Goal: Information Seeking & Learning: Check status

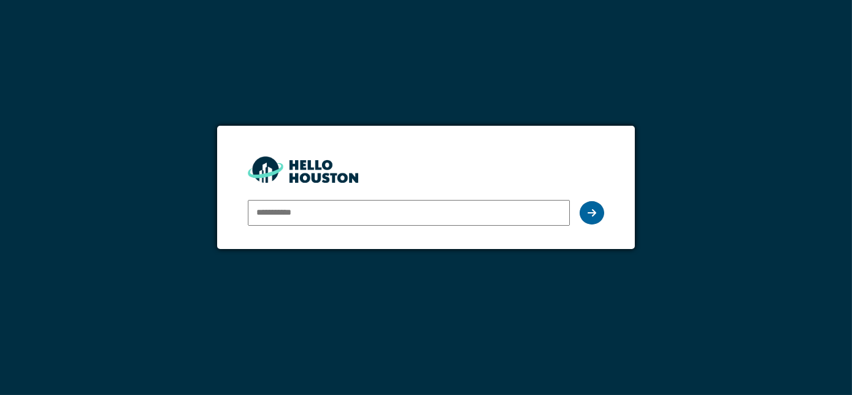
type input "**********"
click at [592, 210] on icon at bounding box center [591, 213] width 9 height 10
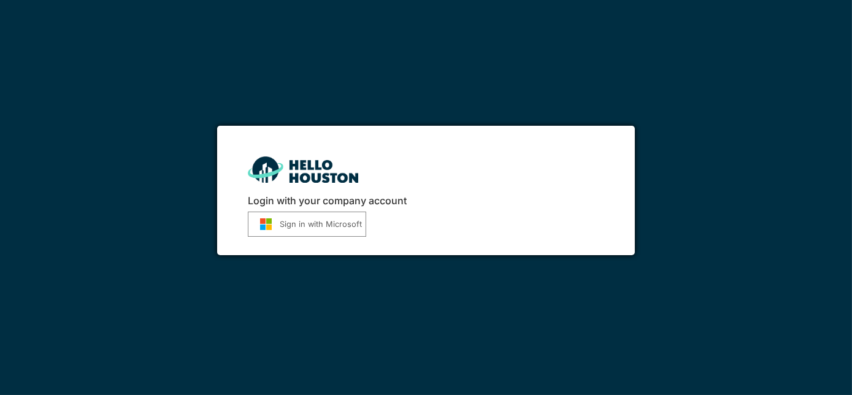
click at [349, 217] on button "Sign in with Microsoft" at bounding box center [307, 224] width 118 height 25
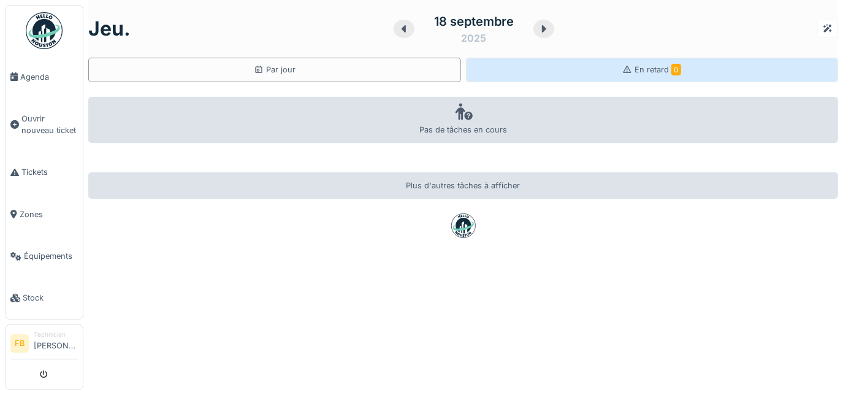
click at [655, 77] on div "En retard 0" at bounding box center [652, 70] width 373 height 25
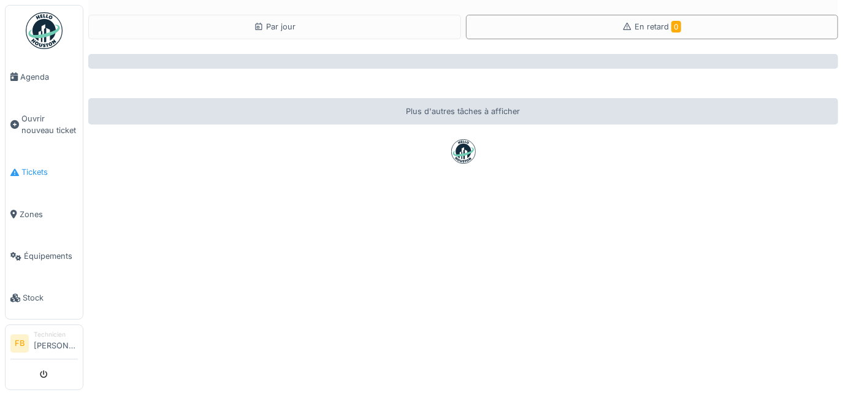
click at [55, 170] on span "Tickets" at bounding box center [49, 172] width 56 height 12
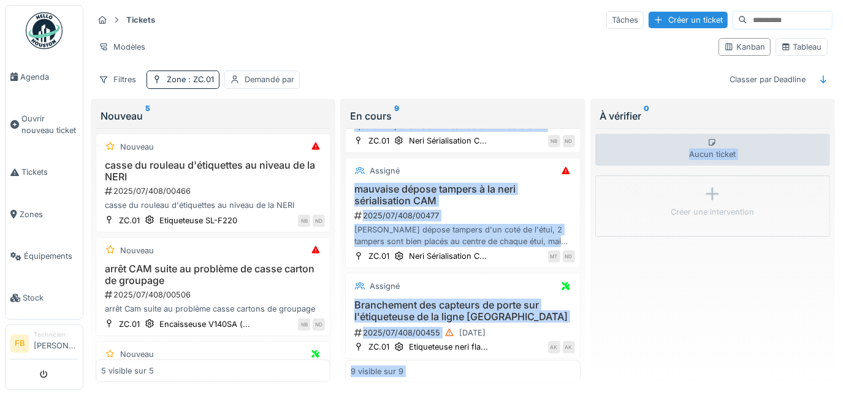
scroll to position [379, 0]
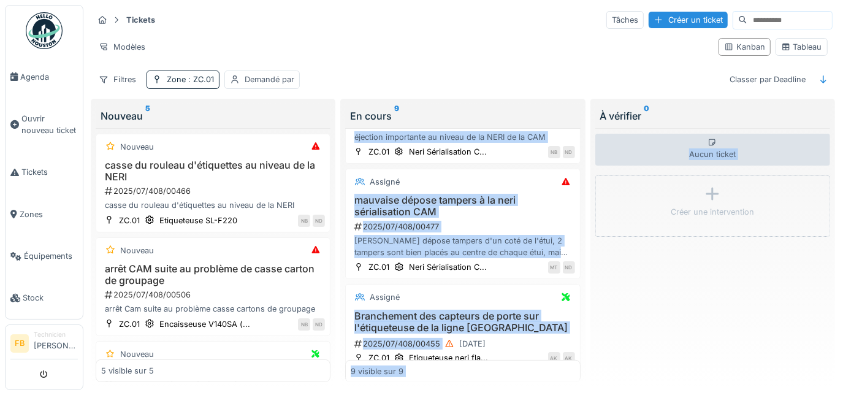
drag, startPoint x: 566, startPoint y: 197, endPoint x: 582, endPoint y: 284, distance: 89.0
click at [582, 284] on div "Tickets Tâches Créer un ticket Modèles Kanban Tableau Filtres Zone : ZC.01 Dema…" at bounding box center [463, 198] width 750 height 387
drag, startPoint x: 582, startPoint y: 284, endPoint x: 566, endPoint y: 273, distance: 19.4
click at [566, 273] on div "Assigné Amélioration Convoyeur 2024/05/408/00081 Modification à apporter en ent…" at bounding box center [462, 255] width 235 height 254
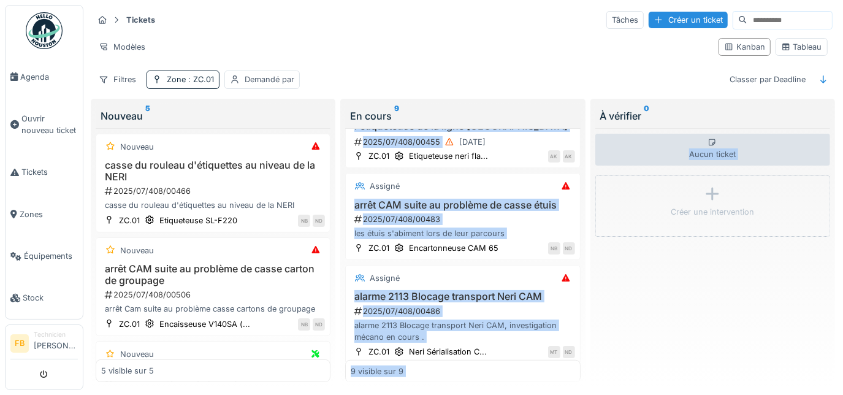
scroll to position [584, 0]
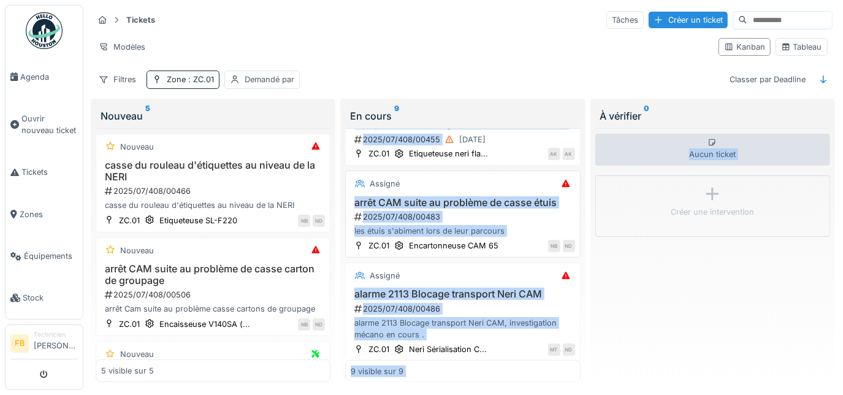
click at [489, 197] on h3 "arrêt CAM suite au problème de casse étuis" at bounding box center [463, 203] width 224 height 12
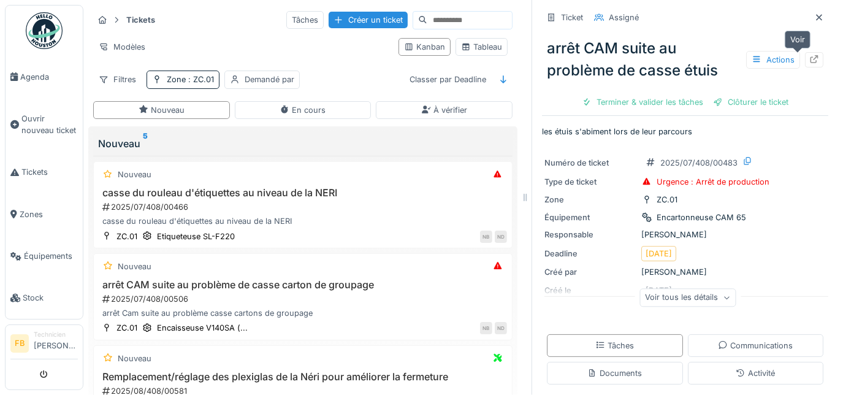
click at [809, 63] on div at bounding box center [814, 60] width 10 height 12
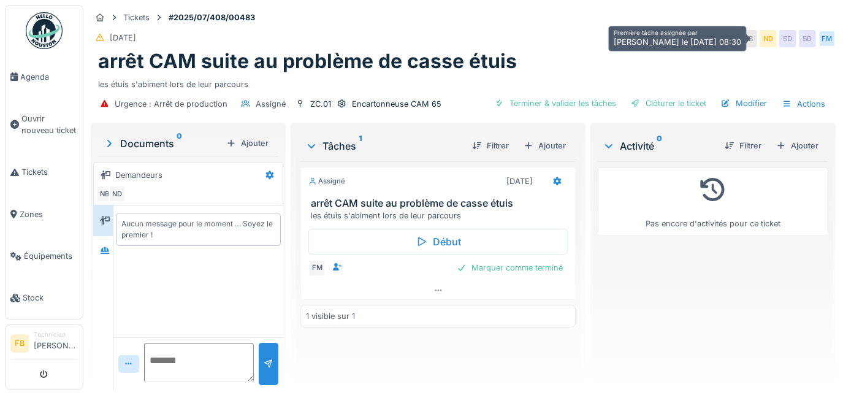
drag, startPoint x: 729, startPoint y: 34, endPoint x: 796, endPoint y: 37, distance: 67.5
click at [796, 37] on div "NB NB ND SD SD FM" at bounding box center [777, 38] width 115 height 17
